Goal: Task Accomplishment & Management: Manage account settings

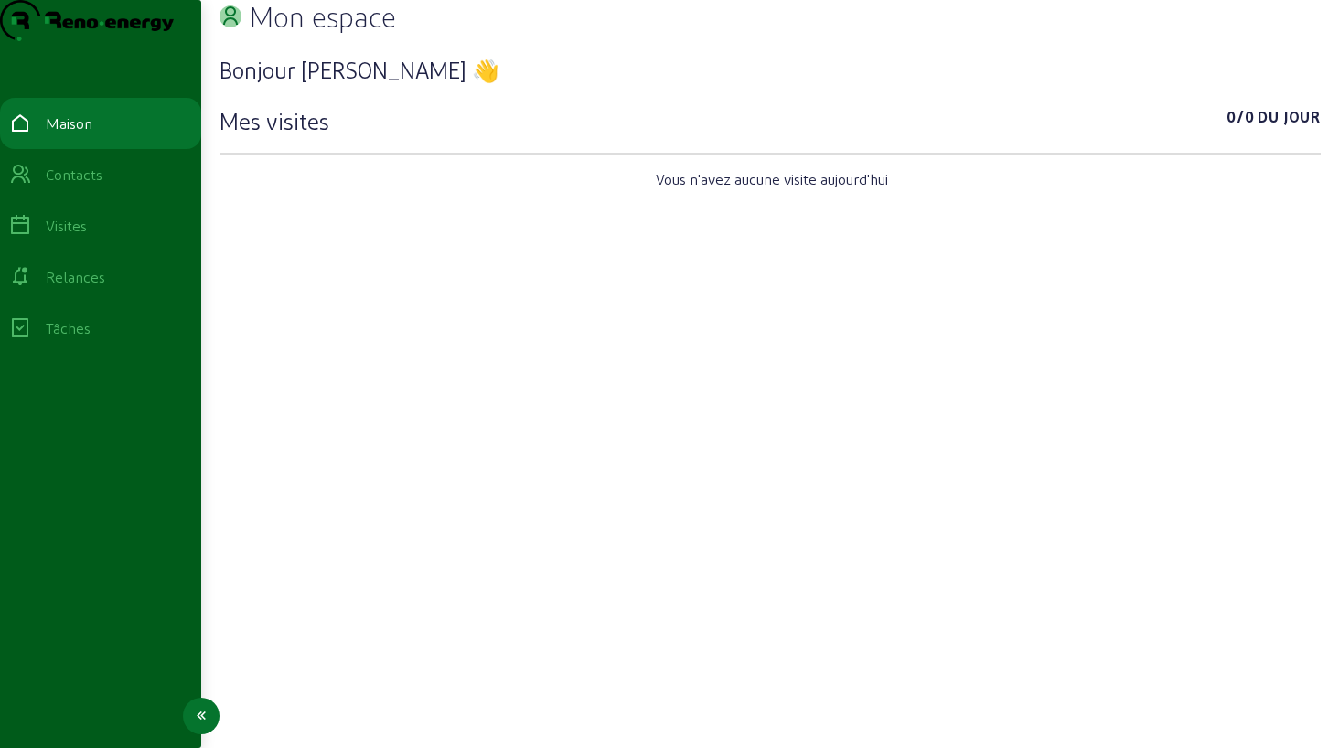
click at [31, 186] on icon at bounding box center [20, 175] width 22 height 22
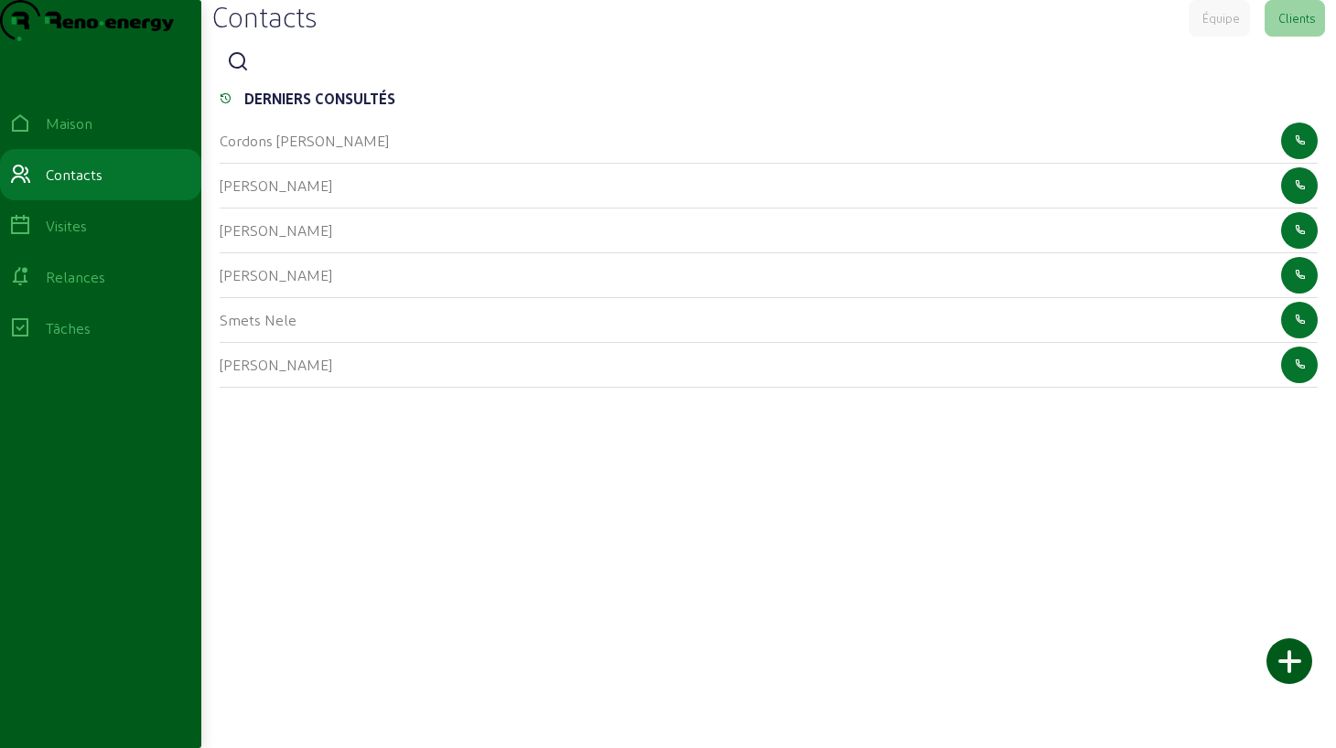
click at [281, 80] on div at bounding box center [769, 62] width 1098 height 37
click at [244, 73] on icon at bounding box center [238, 62] width 22 height 22
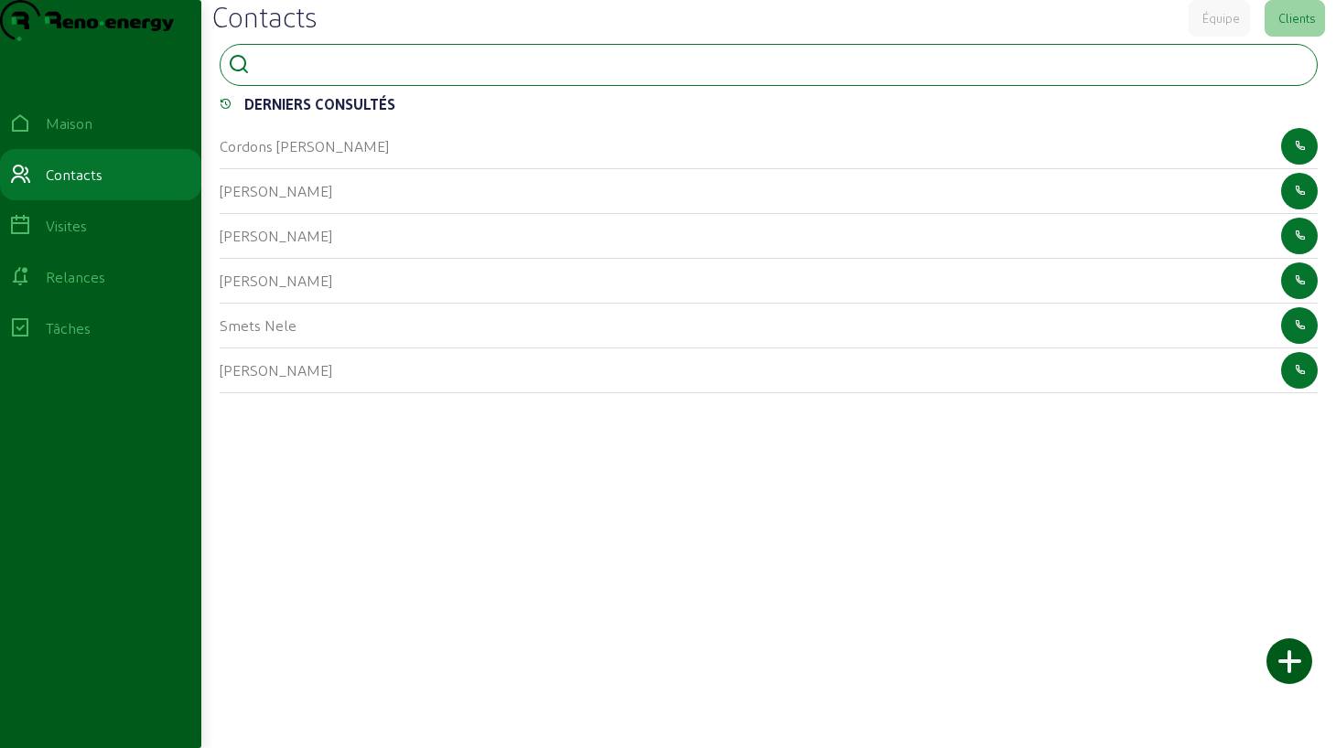
click at [290, 74] on input at bounding box center [339, 63] width 165 height 22
type input "abeels"
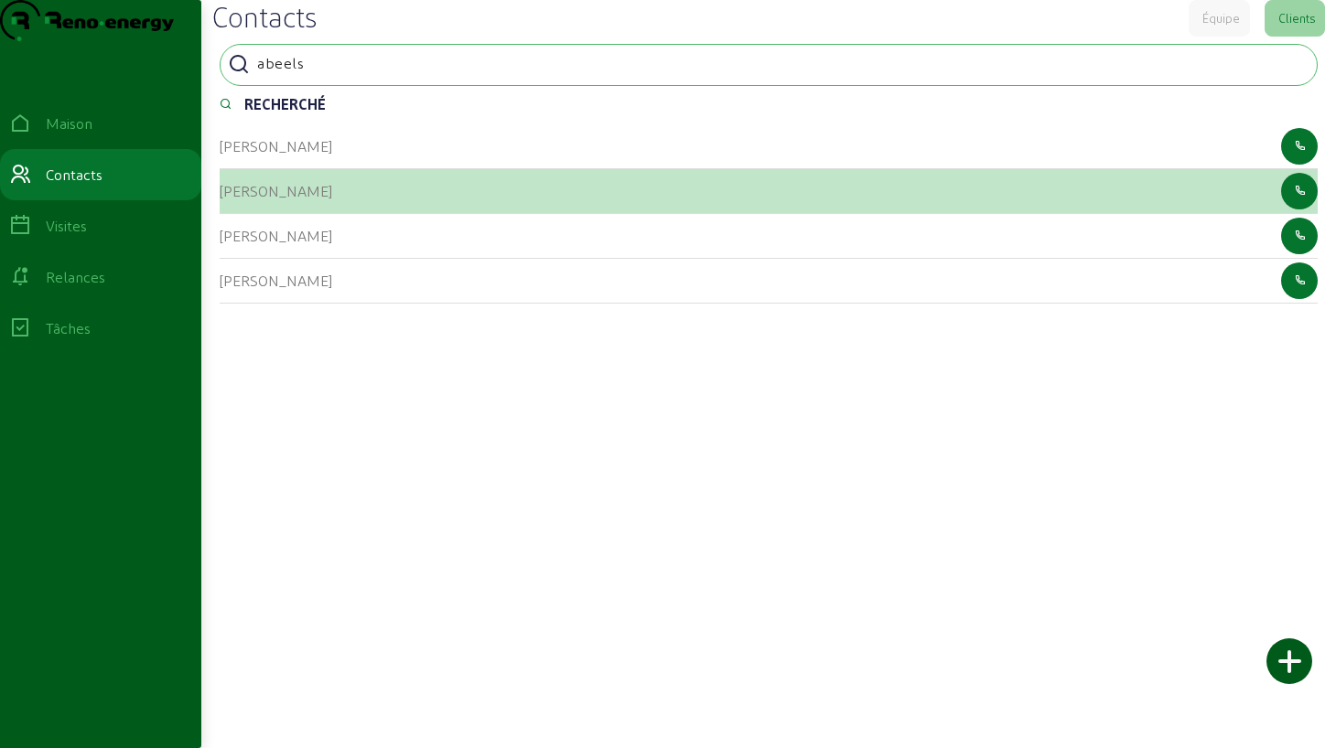
click at [293, 199] on font "[PERSON_NAME]" at bounding box center [276, 190] width 113 height 17
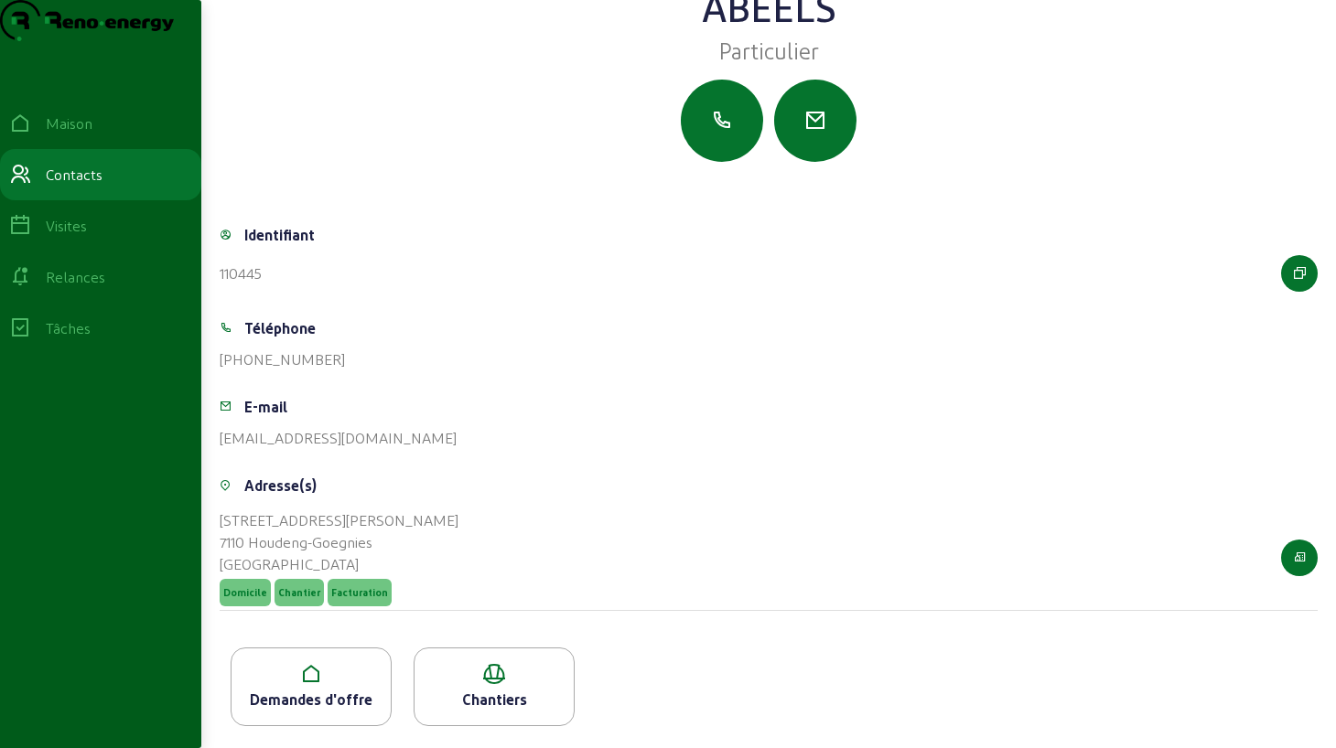
scroll to position [133, 0]
click at [282, 670] on icon at bounding box center [310, 674] width 159 height 22
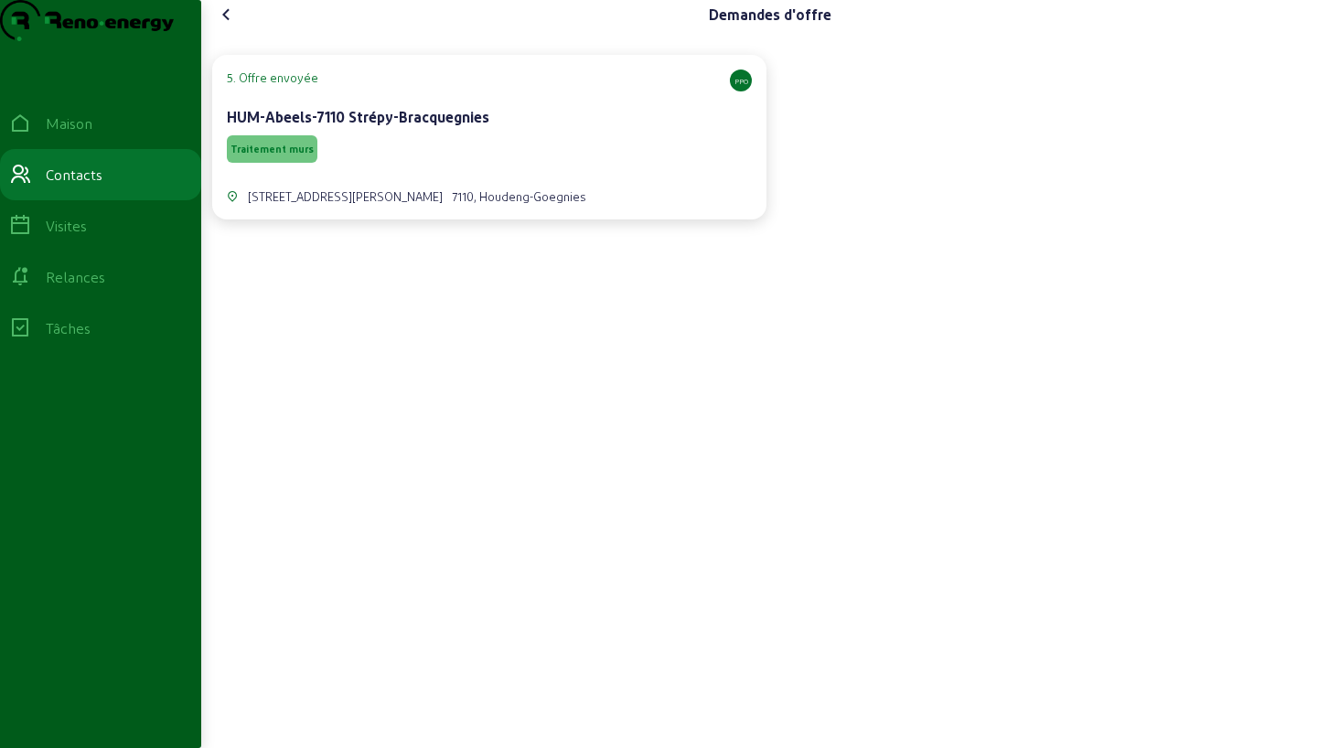
click at [464, 166] on div "Traitement murs" at bounding box center [489, 149] width 525 height 35
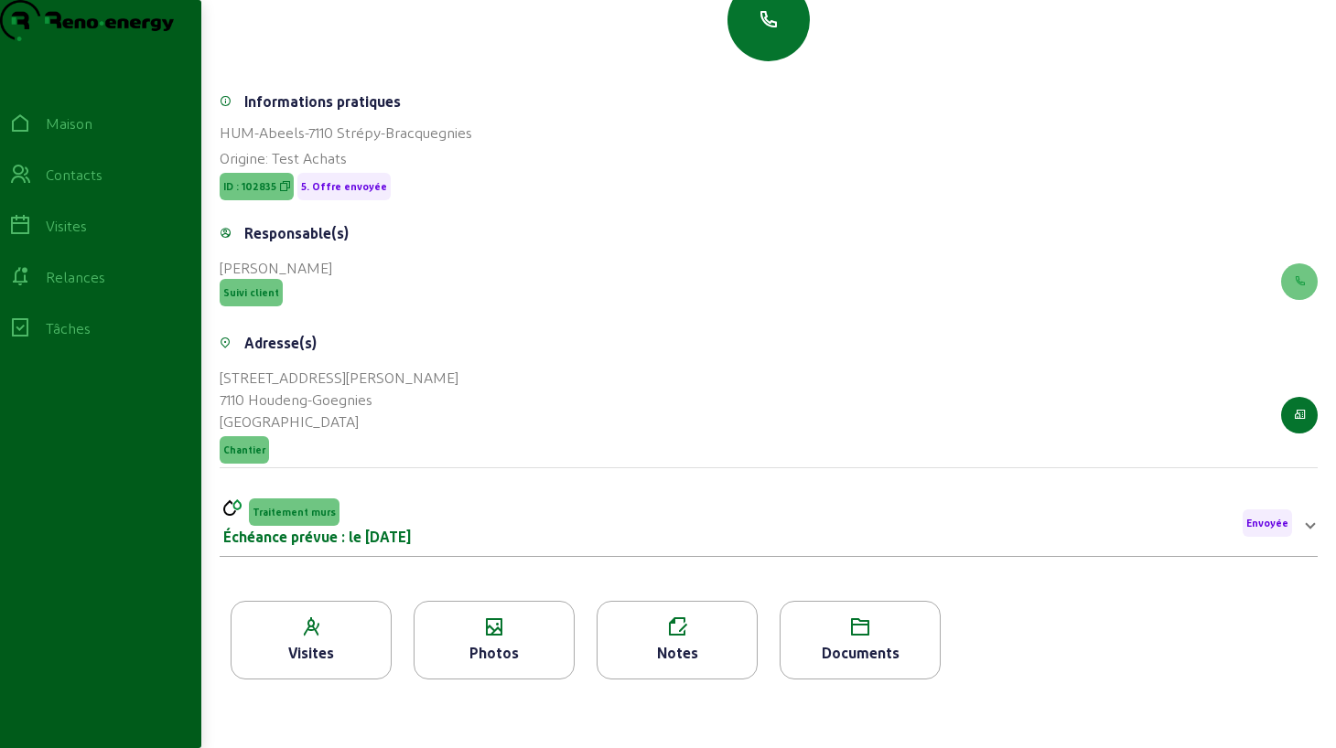
scroll to position [233, 0]
click at [475, 648] on font "Photos" at bounding box center [493, 652] width 49 height 17
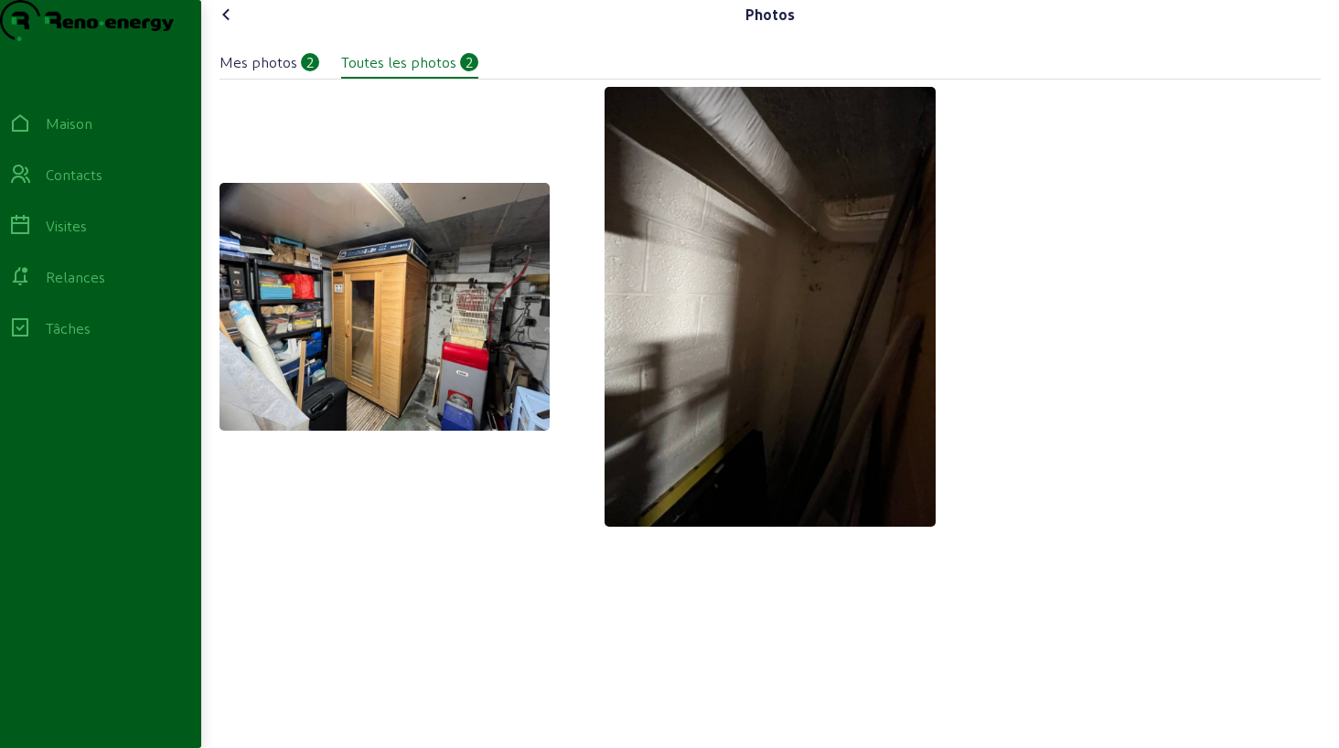
click at [230, 26] on icon at bounding box center [227, 15] width 22 height 22
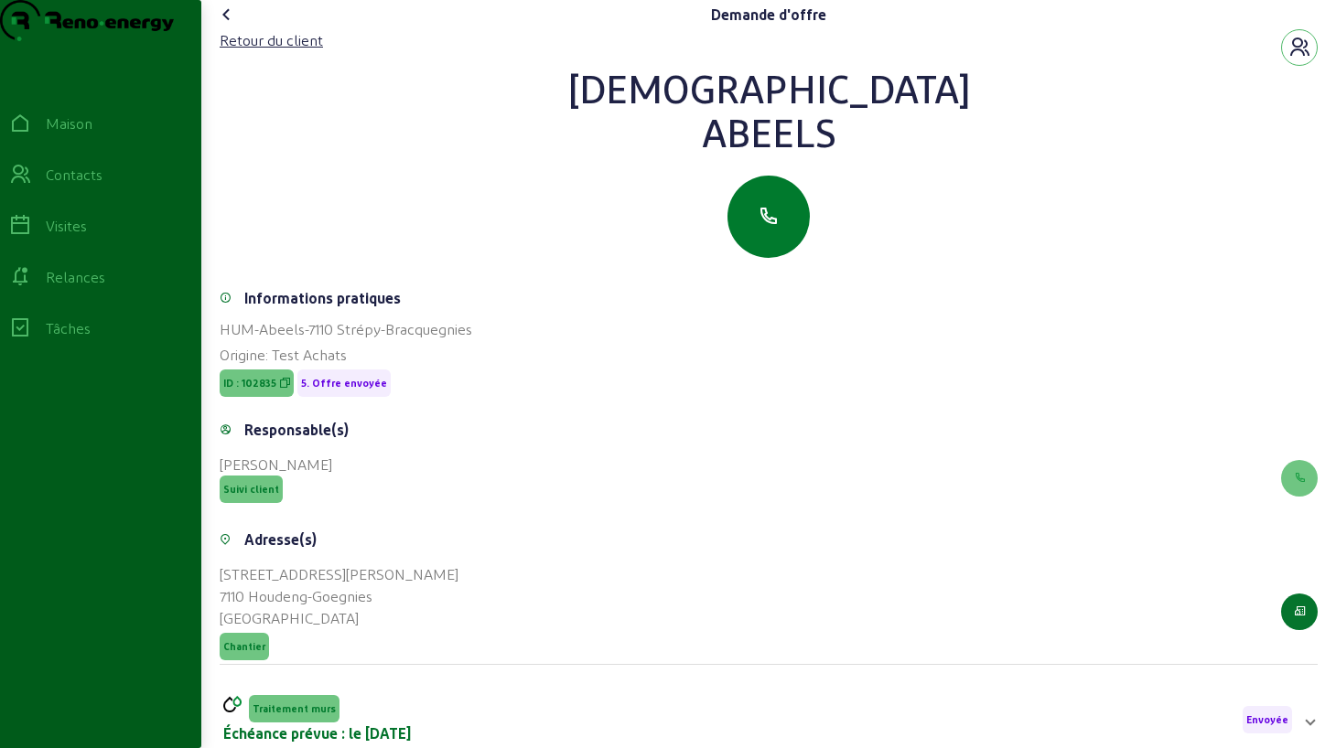
click at [786, 243] on button "button" at bounding box center [768, 217] width 82 height 82
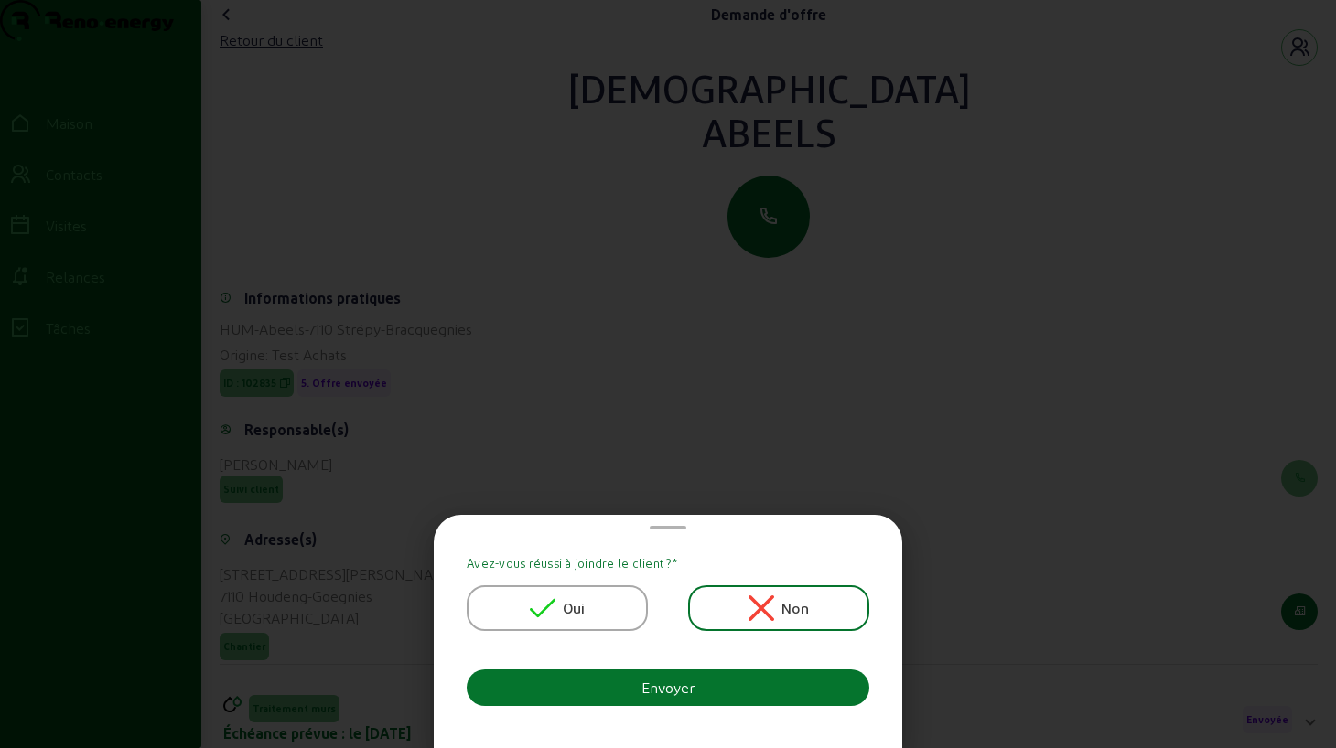
click at [559, 606] on div "Oui" at bounding box center [558, 609] width 56 height 26
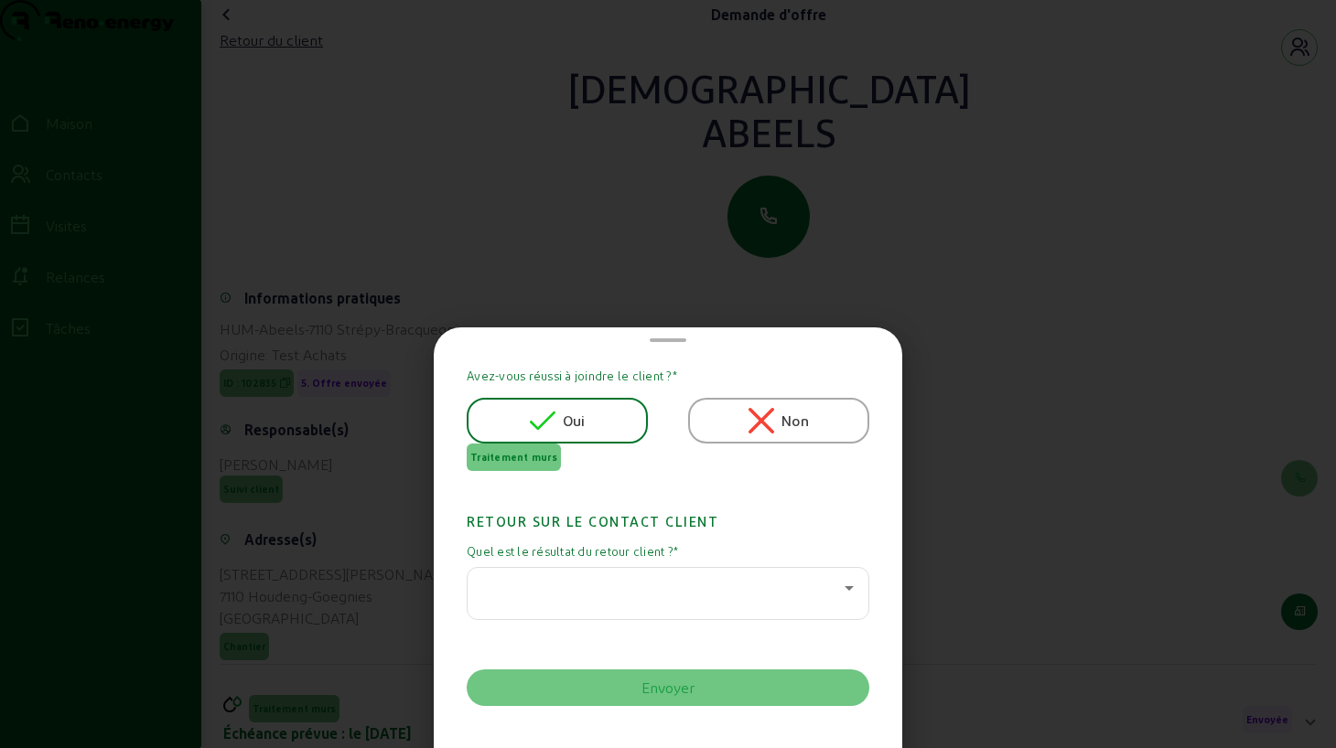
click at [563, 601] on div at bounding box center [667, 593] width 371 height 51
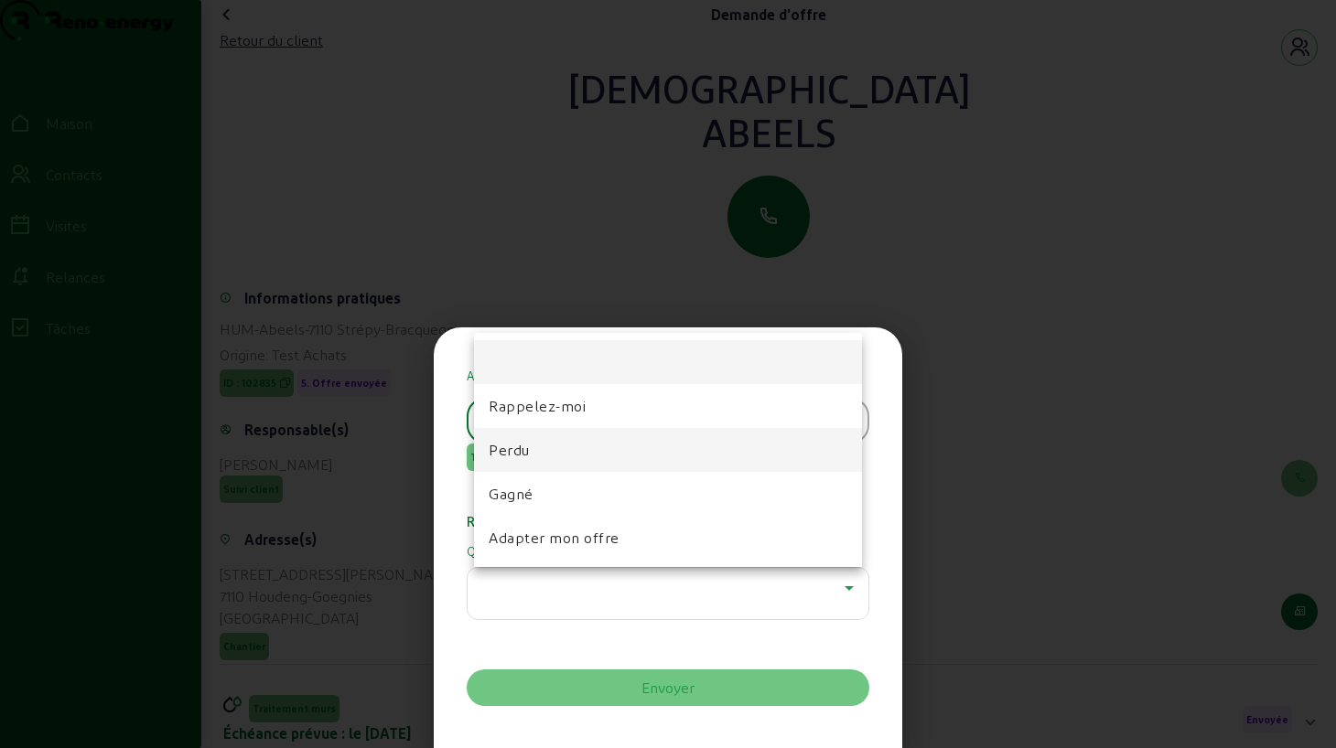
click at [538, 464] on mat-option "Perdu" at bounding box center [668, 450] width 388 height 44
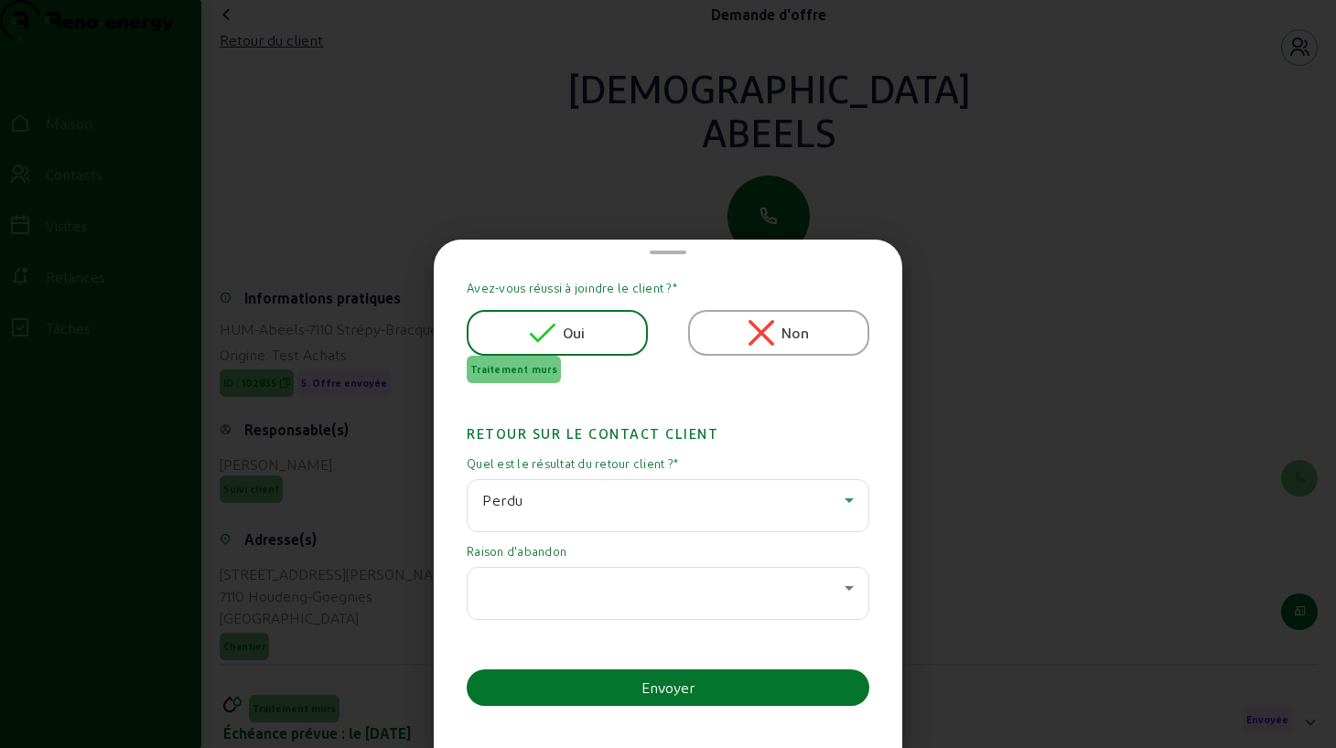
click at [570, 605] on div at bounding box center [667, 593] width 371 height 51
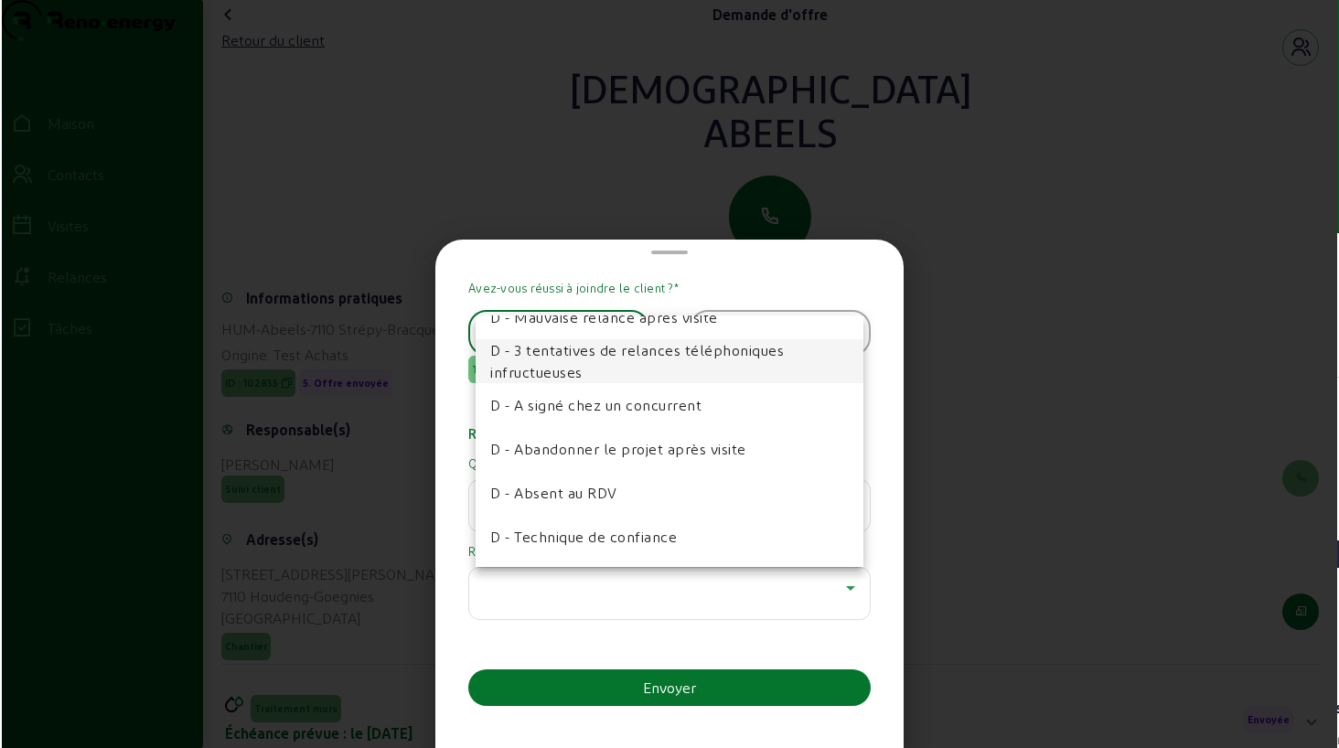
scroll to position [117, 0]
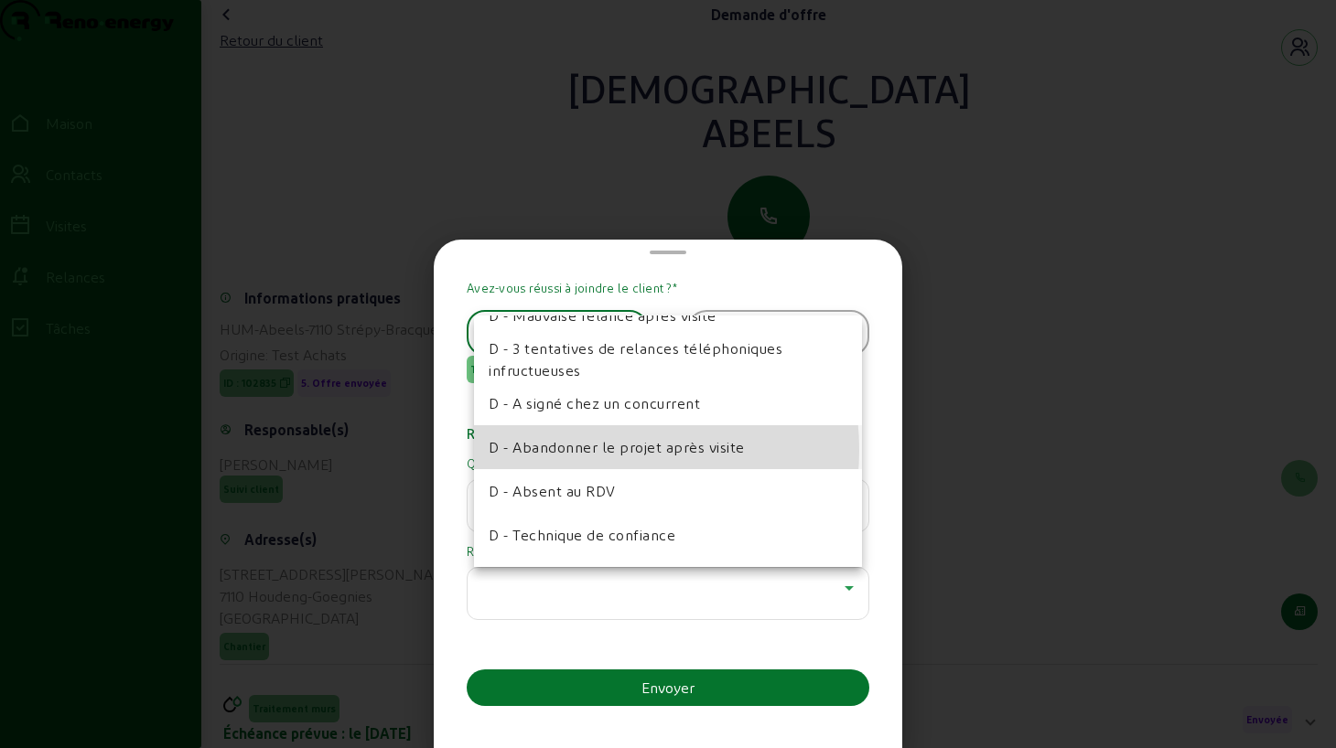
click at [579, 450] on font "D - Abandonner le projet après visite" at bounding box center [616, 446] width 256 height 17
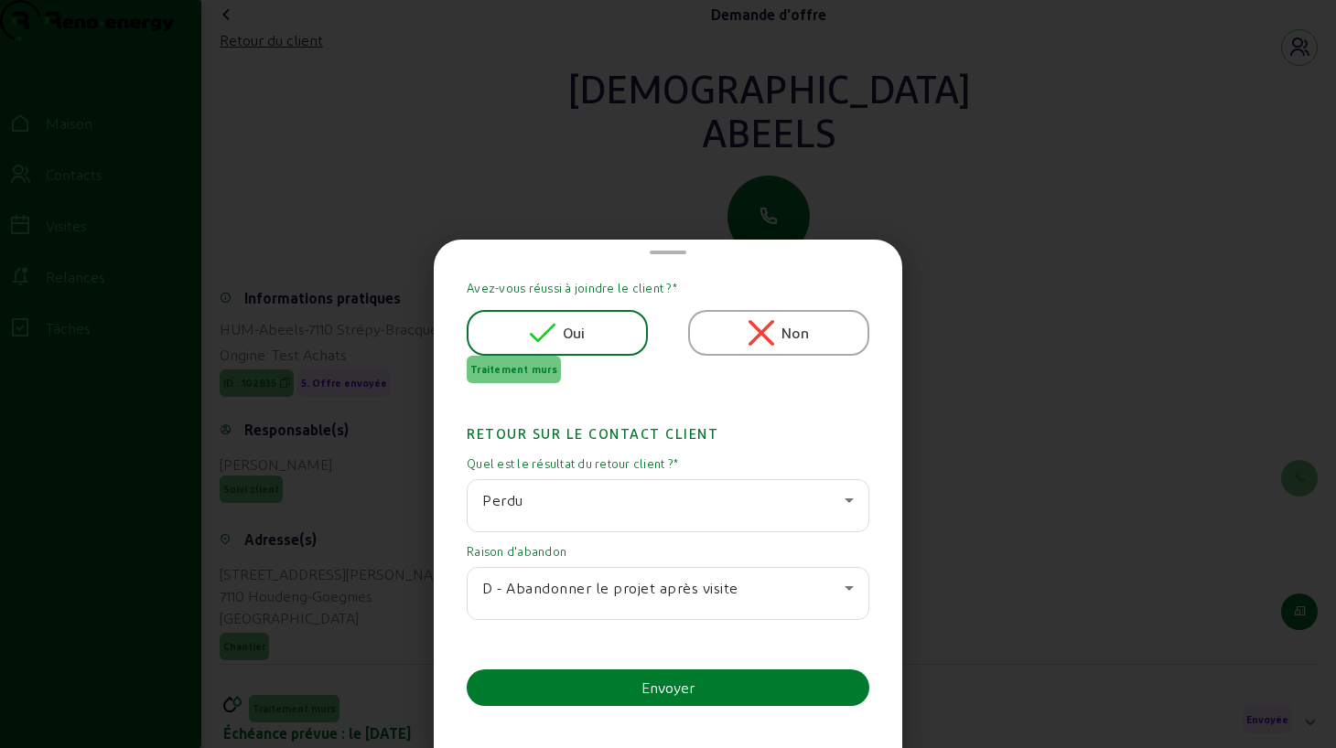
click at [625, 682] on button "Envoyer" at bounding box center [668, 688] width 402 height 37
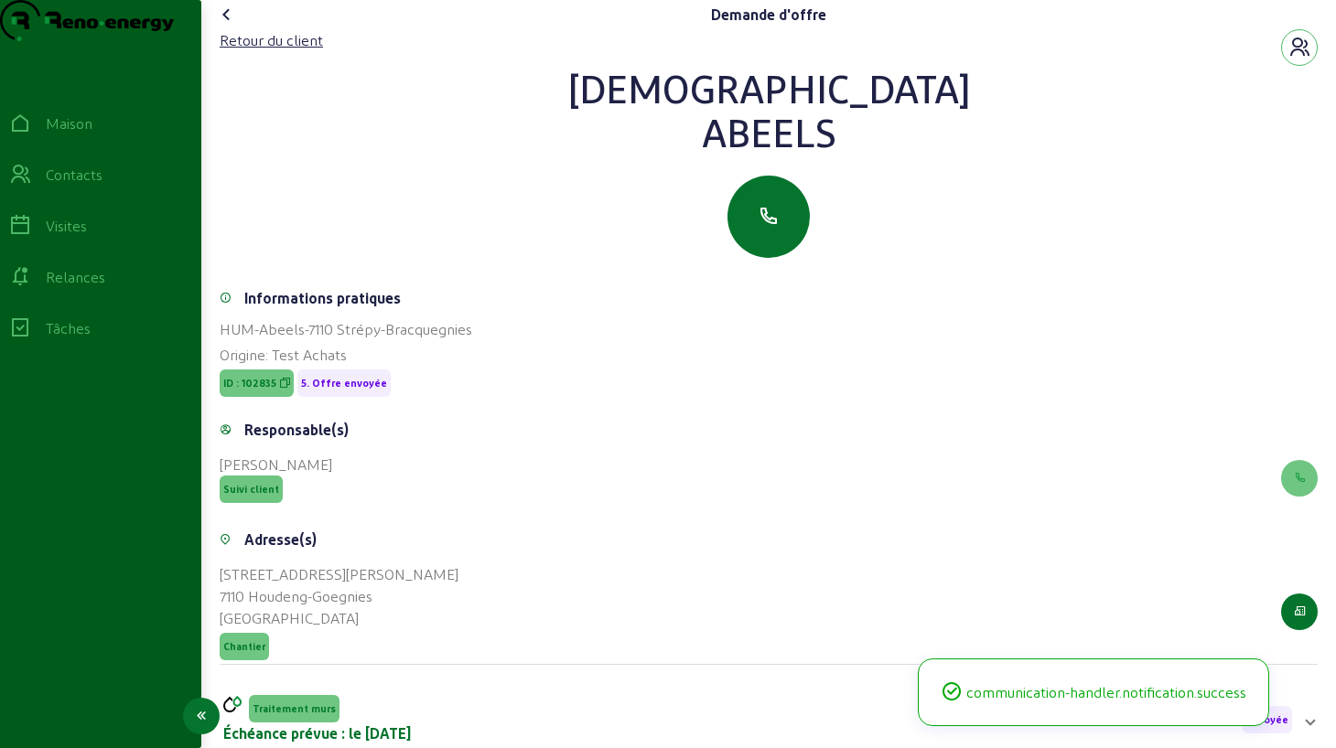
click at [76, 285] on font "Relances" at bounding box center [75, 276] width 59 height 17
